Goal: Communication & Community: Answer question/provide support

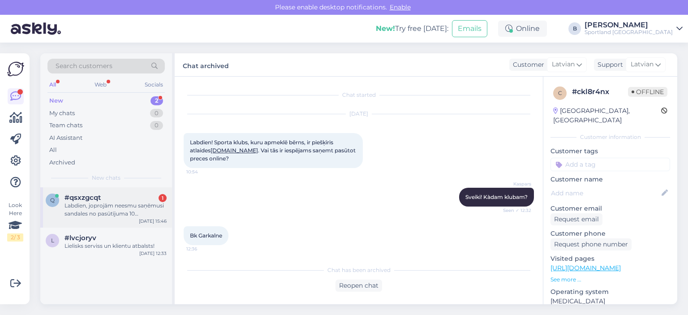
scroll to position [1196, 0]
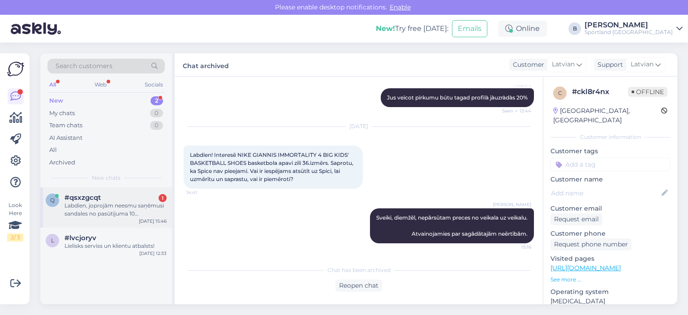
click at [112, 211] on div "Labdien, joprojām neesmu saņēmusi sandales no pasūtījuma 10 septembra.-Pasūtīju…" at bounding box center [116, 210] width 102 height 16
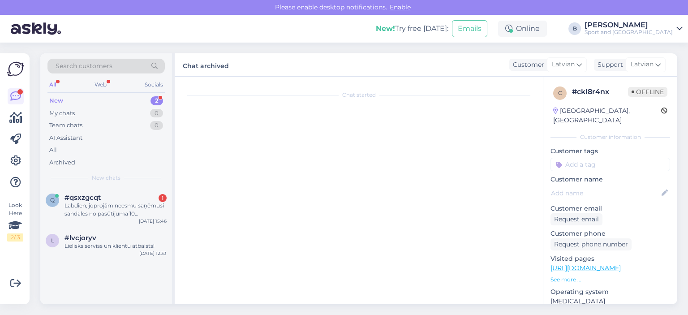
scroll to position [0, 0]
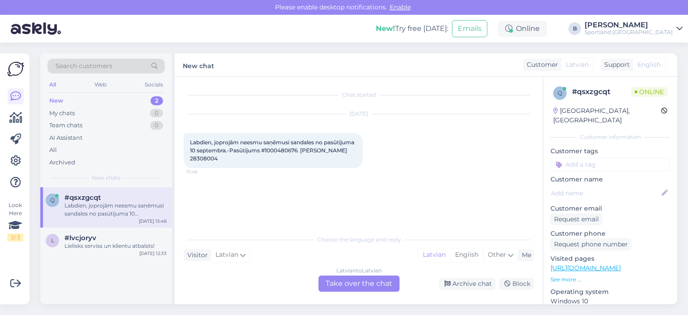
click at [357, 281] on div "Latvian to Latvian Take over the chat" at bounding box center [358, 283] width 81 height 16
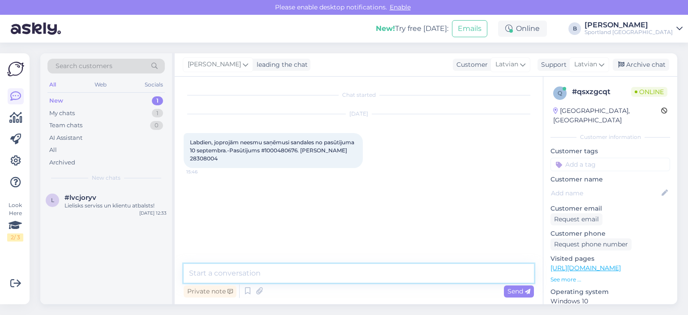
click at [357, 281] on textarea at bounding box center [359, 273] width 350 height 19
type textarea "Sveiki."
type textarea "[PERSON_NAME]"
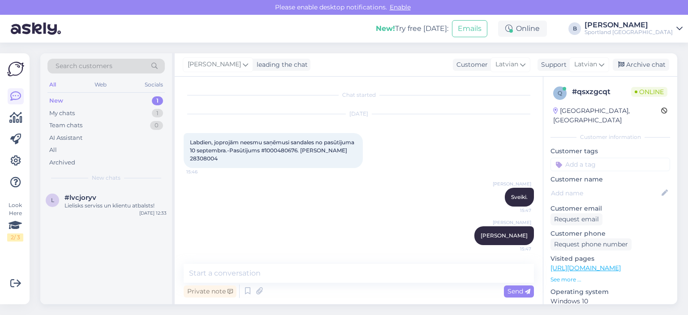
click at [307, 148] on span "Labdien, joprojām neesmu saņēmusi sandales no pasūtījuma 10 septembra.-Pasūtīju…" at bounding box center [273, 150] width 166 height 23
copy span "1000480676"
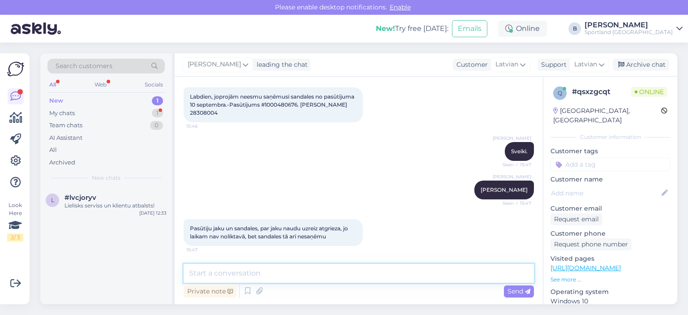
click at [298, 270] on textarea at bounding box center [359, 273] width 350 height 19
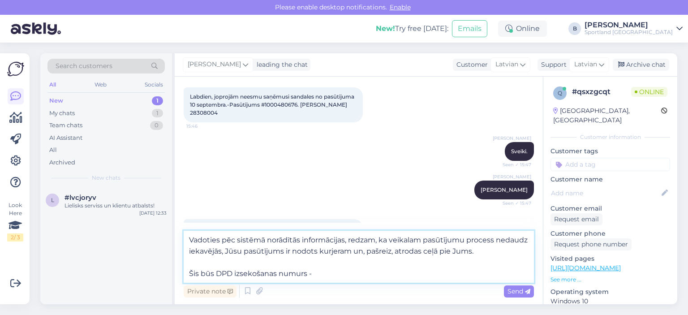
paste textarea "05757995526512"
type textarea "Vadoties pēc sistēmā norādītās informācijas, redzam, ka veikalam pasūtījumu pro…"
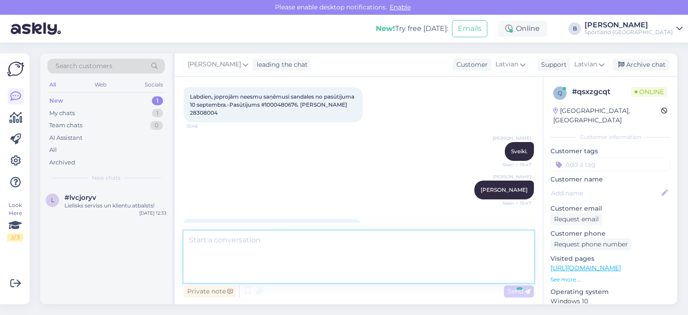
scroll to position [125, 0]
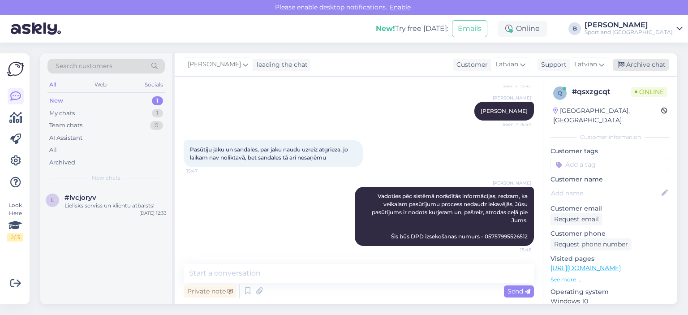
click at [638, 67] on div "Archive chat" at bounding box center [641, 65] width 56 height 12
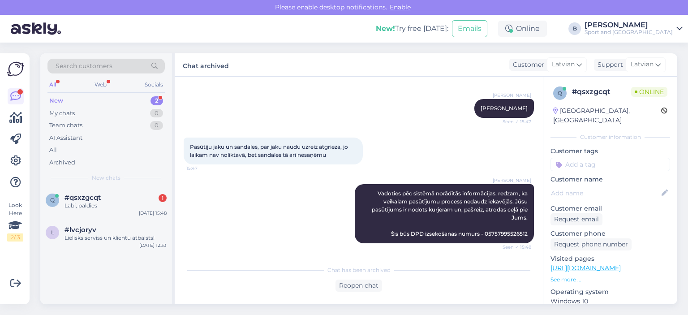
scroll to position [166, 0]
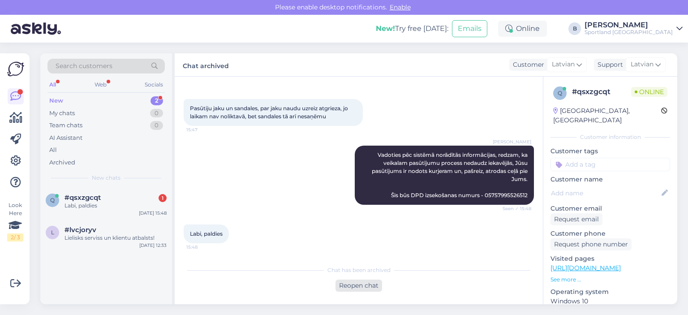
click at [356, 289] on div "Reopen chat" at bounding box center [359, 286] width 47 height 12
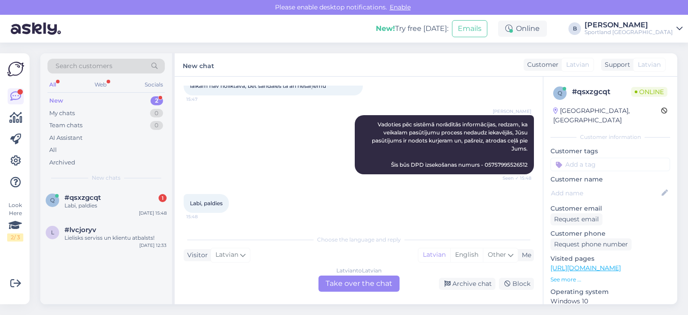
click at [361, 282] on div "Latvian to Latvian Take over the chat" at bounding box center [358, 283] width 81 height 16
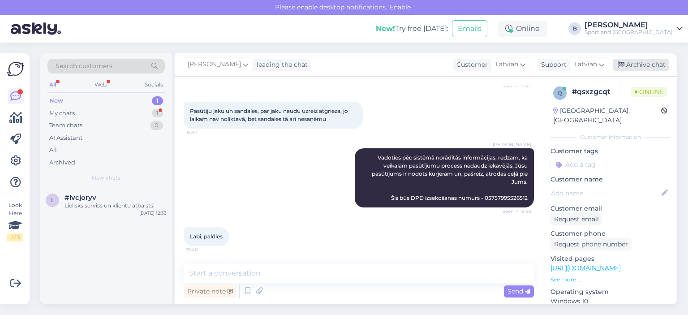
click at [646, 66] on div "Archive chat" at bounding box center [641, 65] width 56 height 12
